Goal: Information Seeking & Learning: Find specific fact

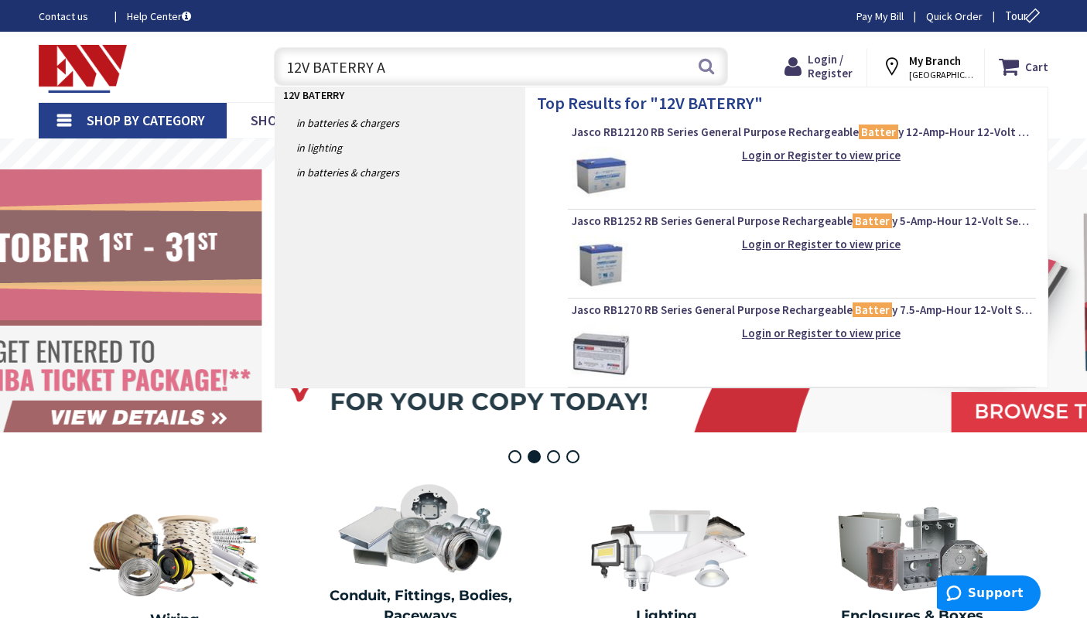
type input "12V BATERRY AH"
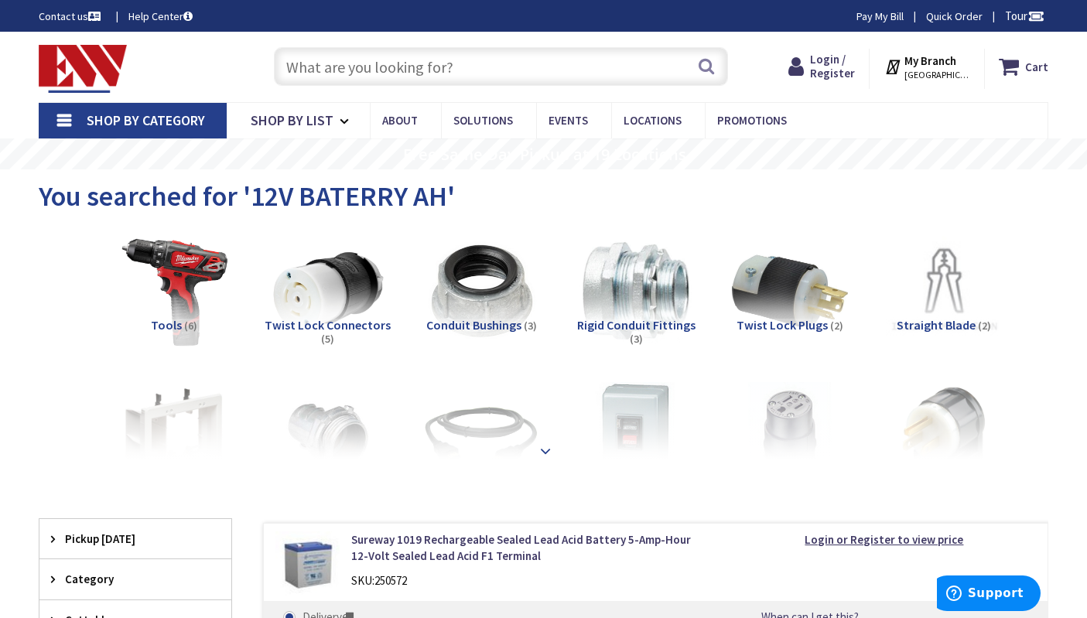
click at [524, 452] on div at bounding box center [543, 417] width 932 height 85
click at [540, 443] on strong at bounding box center [545, 451] width 19 height 17
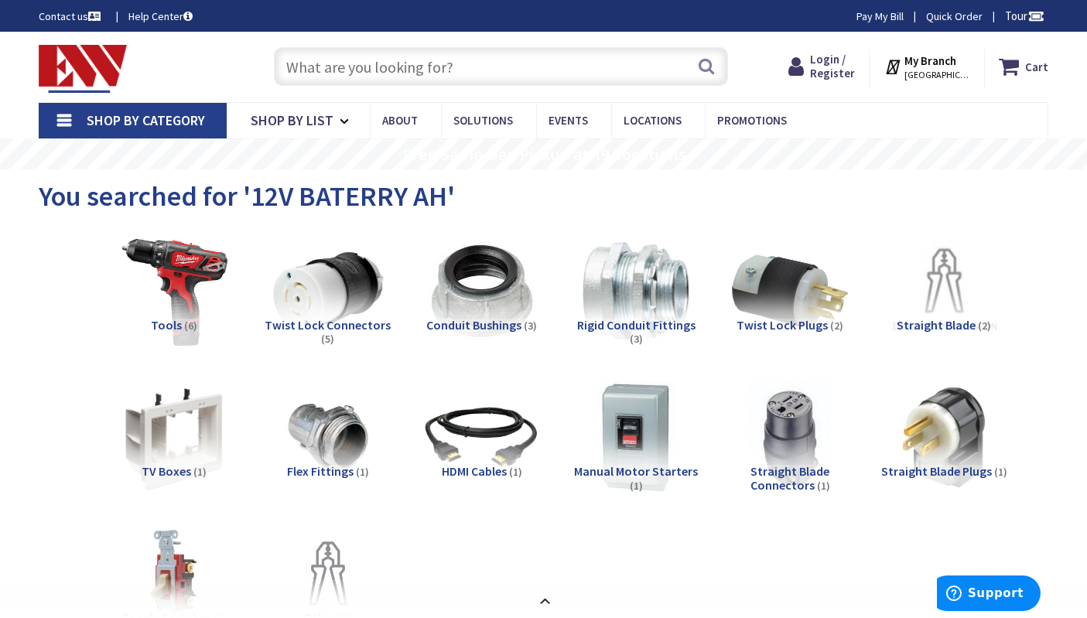
click at [416, 77] on input "text" at bounding box center [501, 66] width 454 height 39
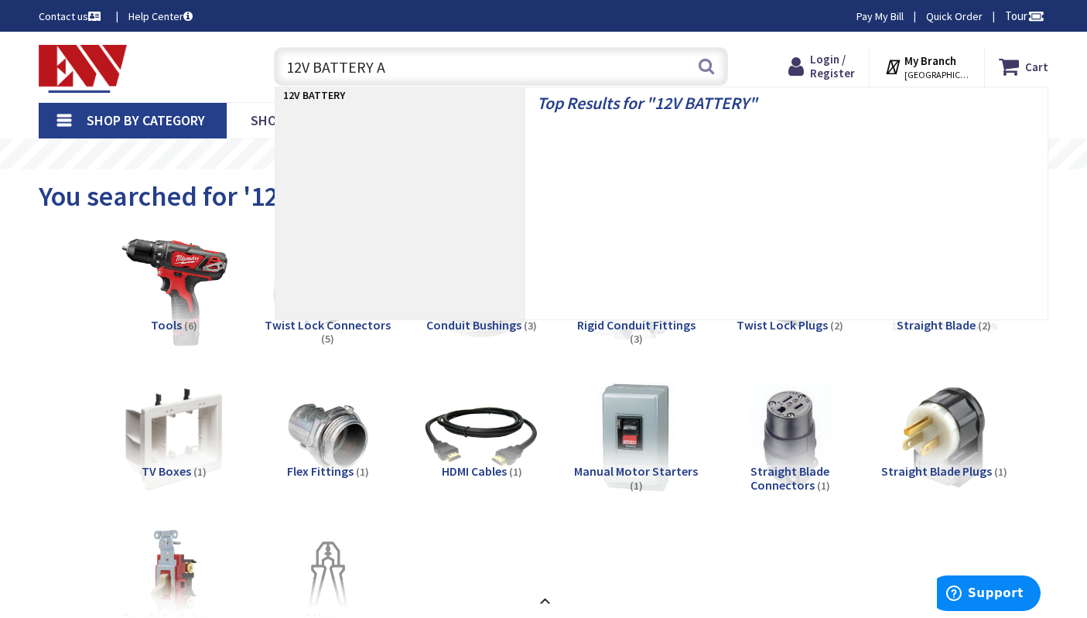
type input "12V BATTERY AH"
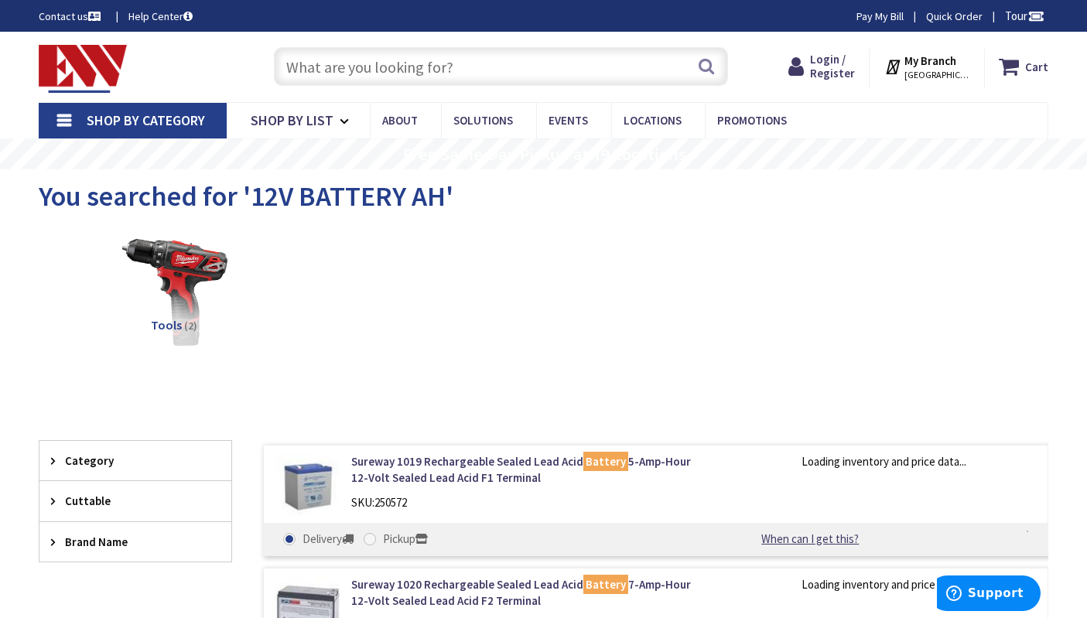
click at [397, 62] on input "text" at bounding box center [501, 66] width 454 height 39
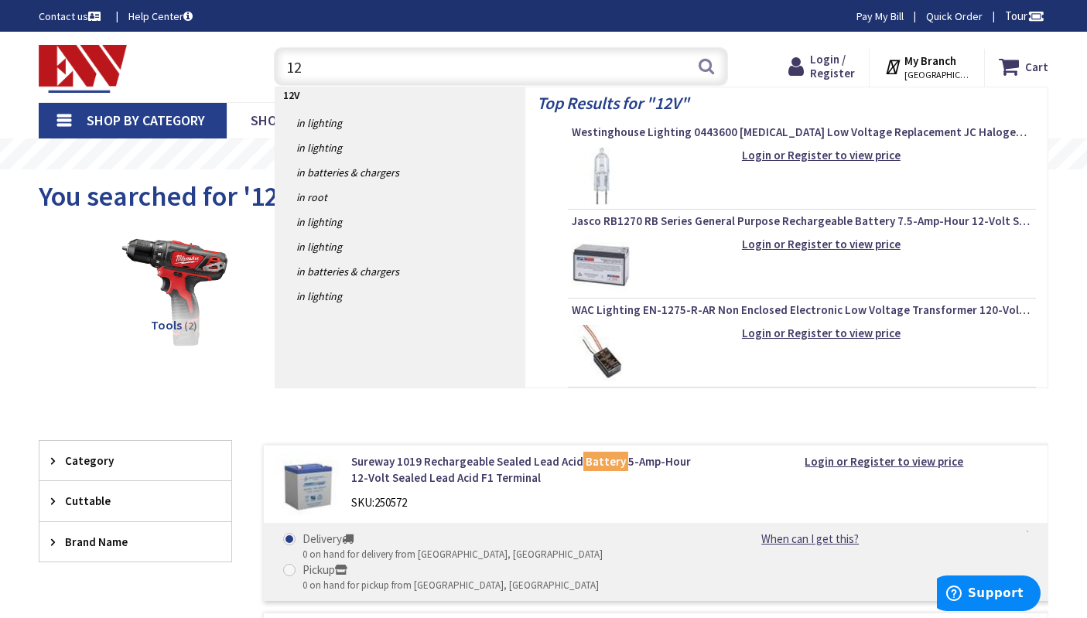
type input "1"
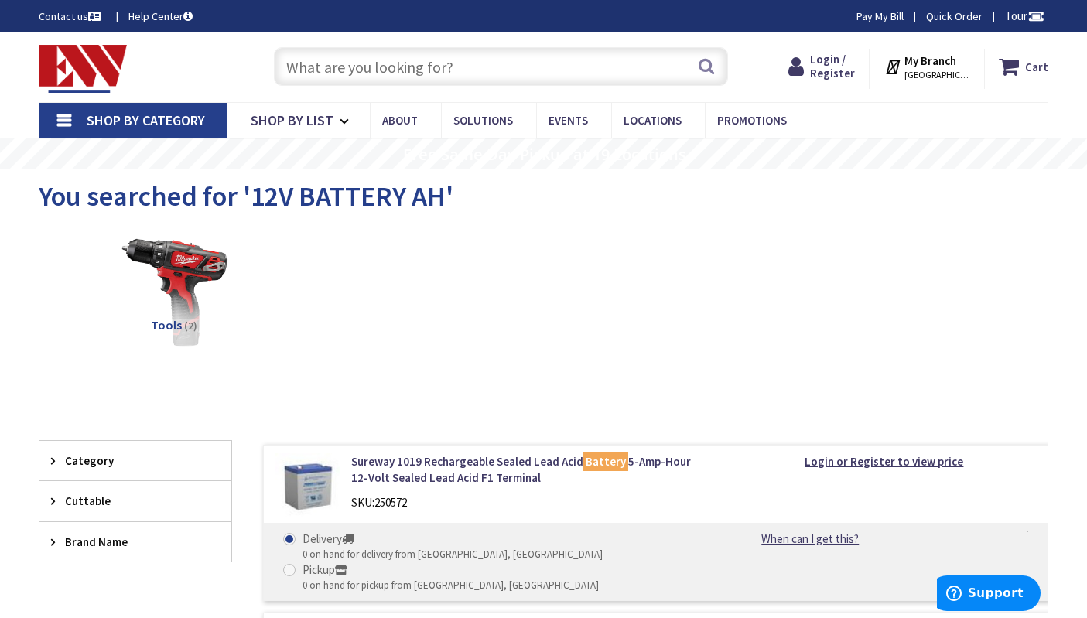
click at [58, 56] on img at bounding box center [83, 69] width 88 height 48
